Goal: Find contact information: Find contact information

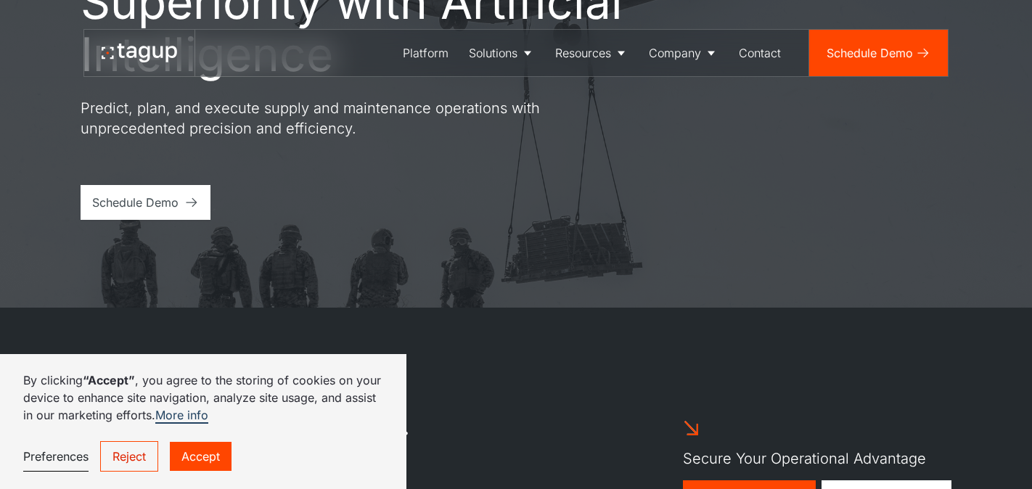
scroll to position [207, 0]
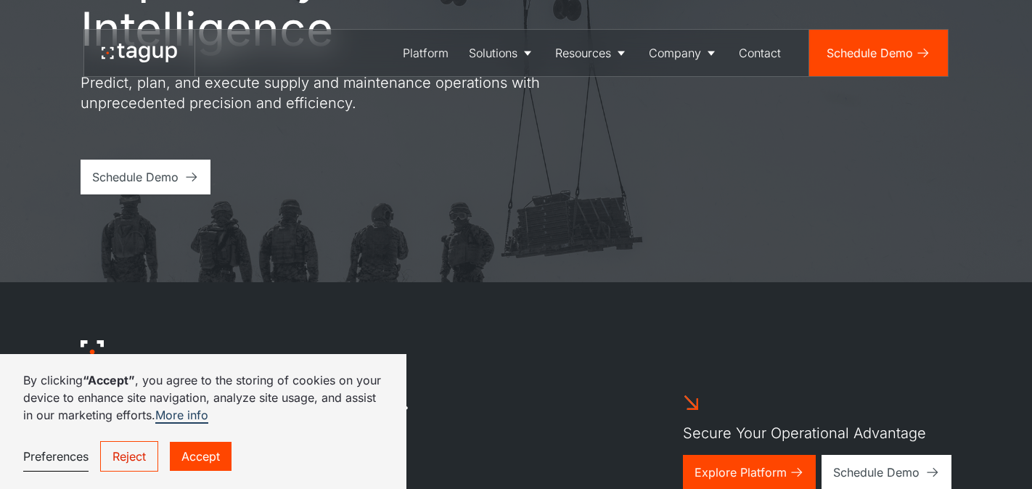
click at [202, 458] on link "Accept" at bounding box center [201, 456] width 62 height 29
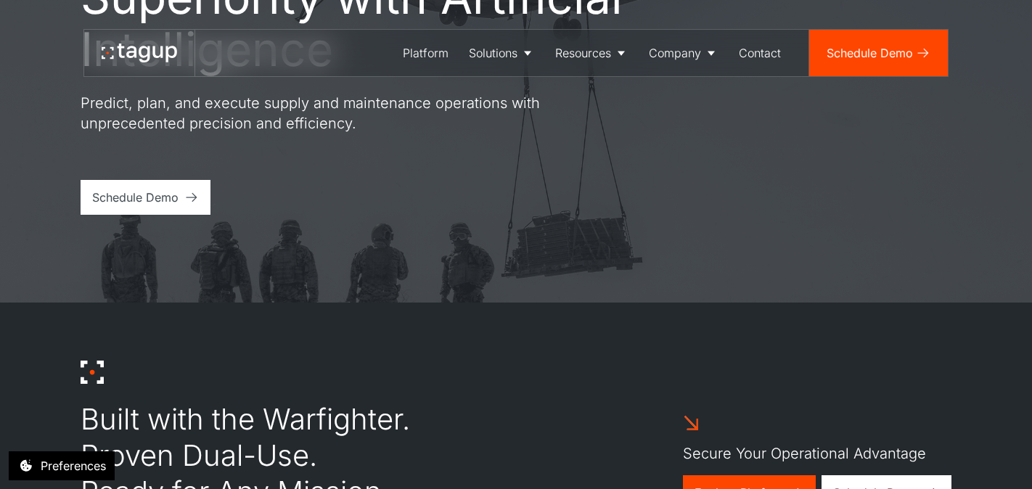
scroll to position [0, 0]
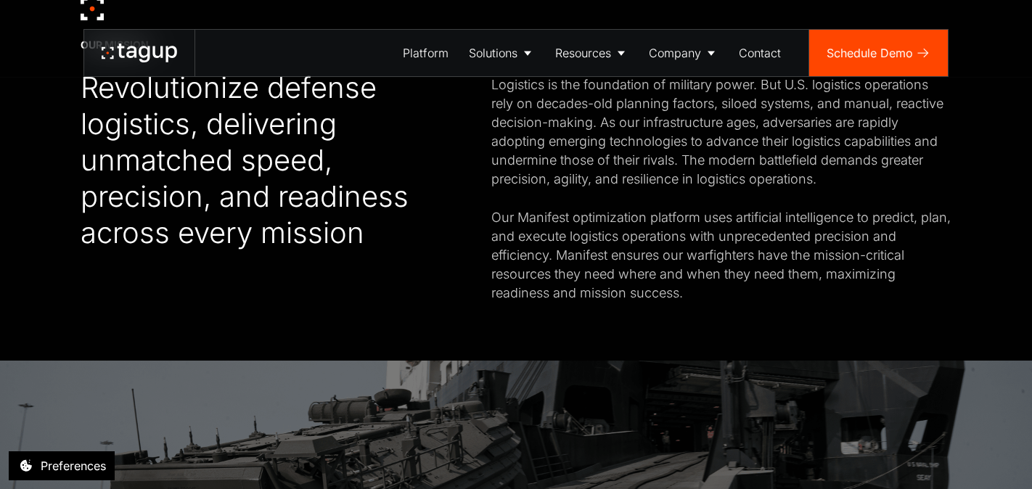
scroll to position [600, 0]
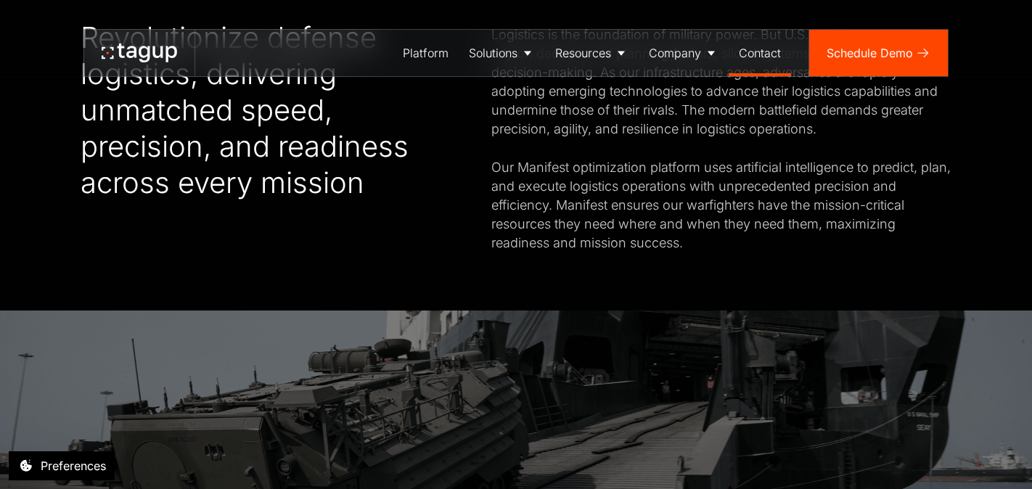
click at [749, 52] on div "Contact" at bounding box center [760, 52] width 42 height 17
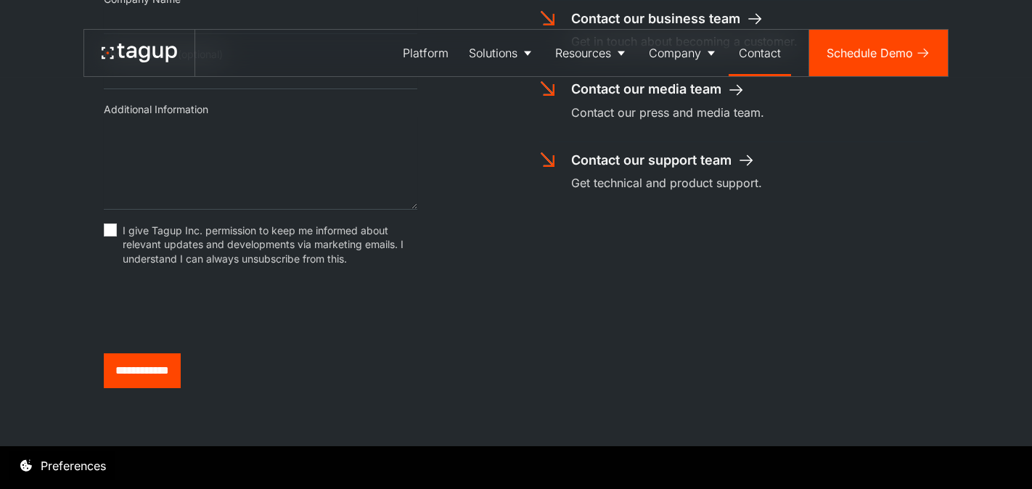
scroll to position [553, 0]
